Goal: Task Accomplishment & Management: Manage account settings

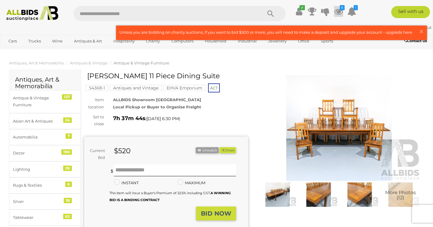
click at [339, 12] on icon at bounding box center [338, 11] width 9 height 11
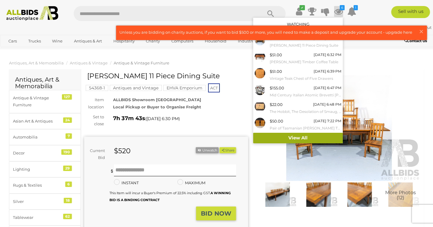
click at [299, 137] on link "View All" at bounding box center [298, 138] width 90 height 11
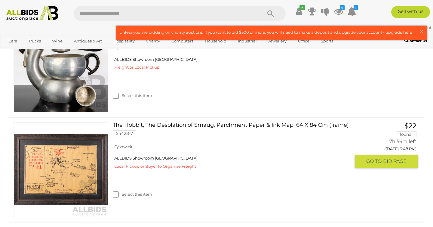
scroll to position [482, 0]
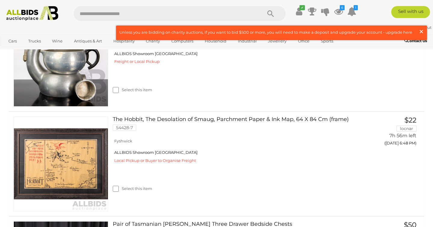
click at [422, 32] on span "×" at bounding box center [420, 32] width 5 height 12
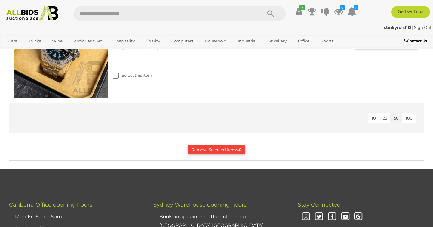
scroll to position [2364, 0]
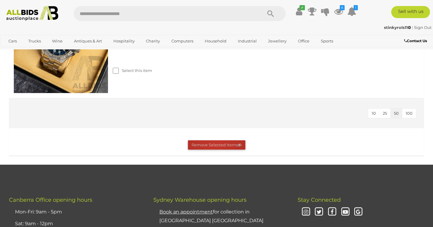
click at [215, 145] on button "Remove Selected Items" at bounding box center [216, 144] width 57 height 9
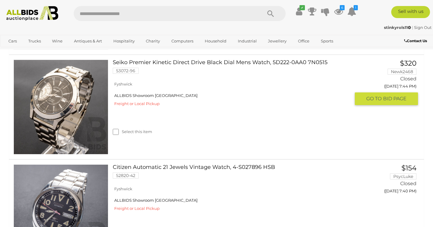
scroll to position [741, 0]
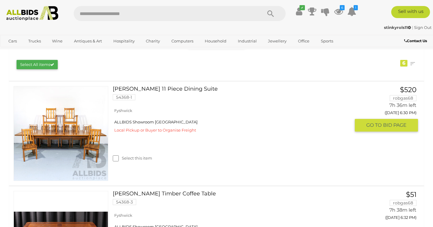
scroll to position [93, 0]
